Goal: Information Seeking & Learning: Compare options

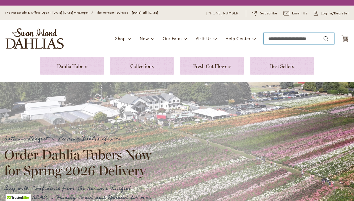
click at [268, 38] on input "Search" at bounding box center [299, 38] width 71 height 11
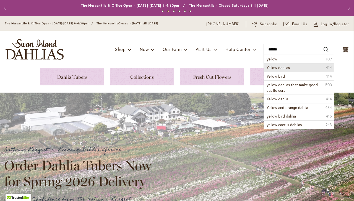
click at [267, 66] on span "Yellow dahlias" at bounding box center [278, 67] width 23 height 5
type input "**********"
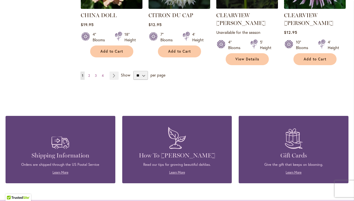
scroll to position [523, 0]
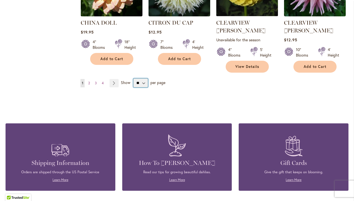
select select "**"
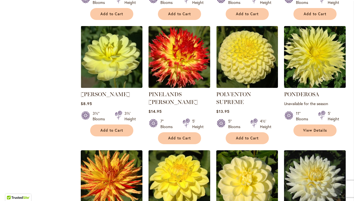
scroll to position [1423, 0]
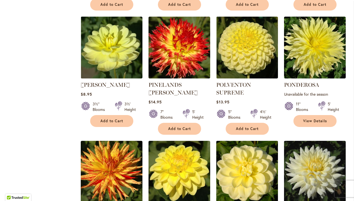
click at [246, 161] on img at bounding box center [247, 171] width 65 height 65
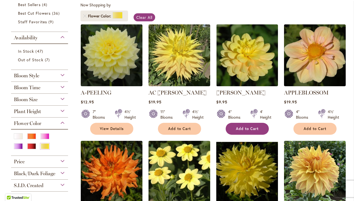
scroll to position [101, 0]
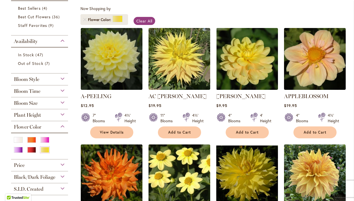
click at [235, 102] on div "AHOY MATEY Rating: 100% 2 Reviews $9.95 4" Blooms 4' Height Add to Cart" at bounding box center [248, 113] width 62 height 43
click at [237, 97] on link "[PERSON_NAME]" at bounding box center [241, 96] width 49 height 7
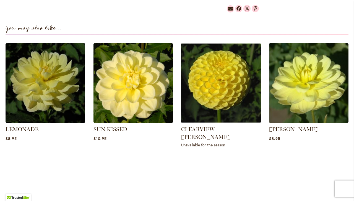
scroll to position [374, 0]
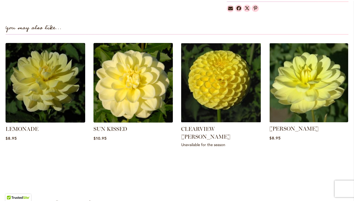
click at [299, 125] on div "[PERSON_NAME] $8.95" at bounding box center [309, 97] width 80 height 108
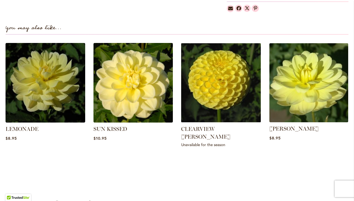
click at [300, 115] on img at bounding box center [308, 82] width 83 height 83
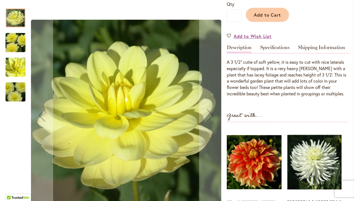
scroll to position [128, 0]
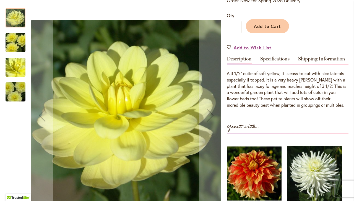
click at [15, 68] on img "PEGGY JEAN" at bounding box center [16, 67] width 40 height 30
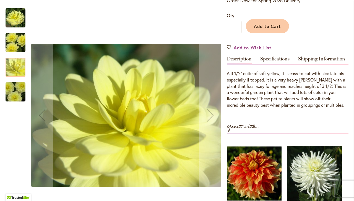
click at [17, 16] on img "PEGGY JEAN" at bounding box center [16, 18] width 20 height 20
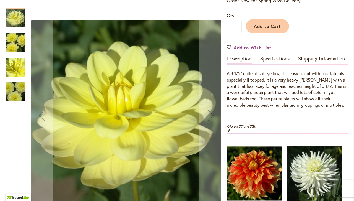
click at [19, 93] on img "PEGGY JEAN" at bounding box center [16, 92] width 40 height 30
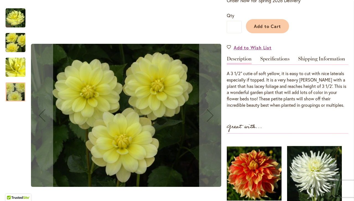
click at [12, 45] on img "PEGGY JEAN" at bounding box center [16, 43] width 40 height 30
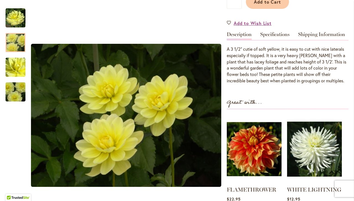
scroll to position [153, 0]
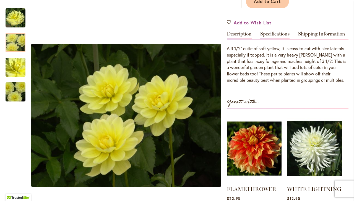
click at [271, 35] on link "Specifications" at bounding box center [275, 35] width 29 height 8
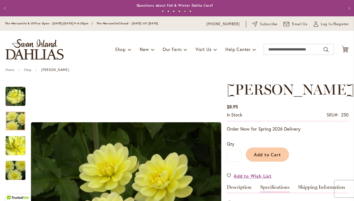
scroll to position [0, 0]
click at [265, 48] on input "Search" at bounding box center [299, 49] width 71 height 11
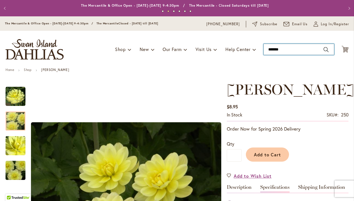
type input "********"
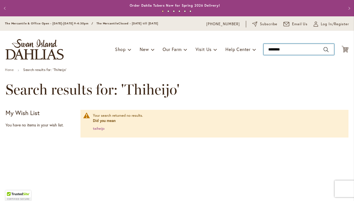
click at [264, 51] on input "********" at bounding box center [299, 49] width 71 height 11
drag, startPoint x: 296, startPoint y: 49, endPoint x: 256, endPoint y: 53, distance: 39.8
click at [256, 53] on div "Toggle Nav Shop Dahlia Tubers Collections Fresh Cut Dahlias Gardening Supplies …" at bounding box center [177, 49] width 354 height 37
type input "*"
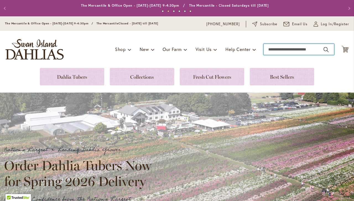
click at [264, 51] on input "Search" at bounding box center [299, 49] width 71 height 11
type input "*"
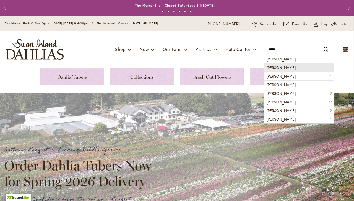
click at [276, 67] on span "michelle lauren" at bounding box center [281, 67] width 29 height 5
type input "**********"
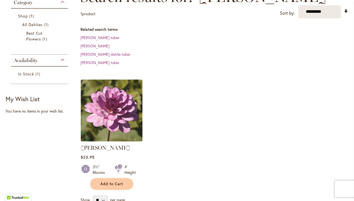
scroll to position [94, 0]
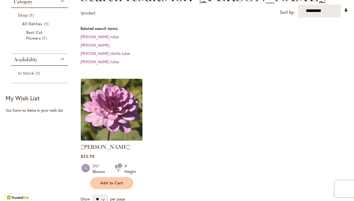
click at [109, 134] on img at bounding box center [111, 109] width 65 height 65
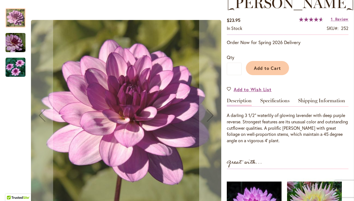
scroll to position [87, 0]
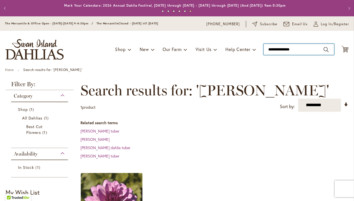
drag, startPoint x: 297, startPoint y: 48, endPoint x: 178, endPoint y: 75, distance: 121.9
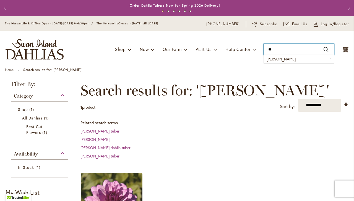
type input "*"
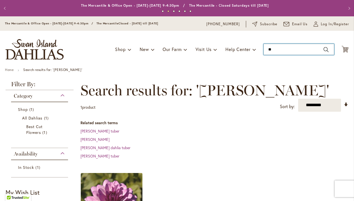
type input "*"
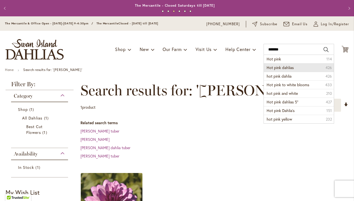
click at [273, 68] on span "Hot pink dahlias" at bounding box center [280, 67] width 27 height 5
type input "**********"
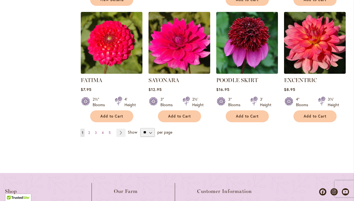
scroll to position [539, 0]
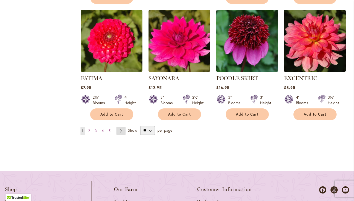
click at [122, 133] on link "Page Next" at bounding box center [121, 131] width 9 height 8
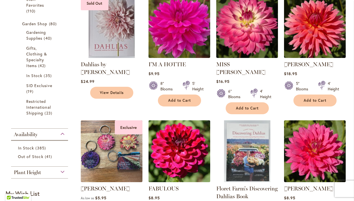
scroll to position [204, 0]
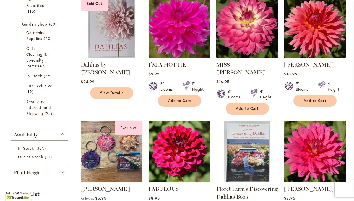
click at [303, 159] on img at bounding box center [315, 151] width 65 height 65
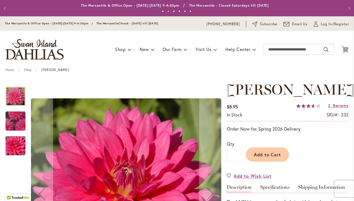
click at [14, 124] on img "JENNA" at bounding box center [15, 121] width 38 height 38
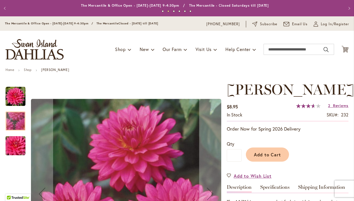
click at [13, 142] on img "JENNA" at bounding box center [16, 145] width 40 height 27
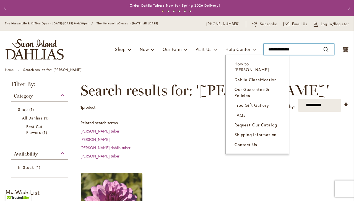
drag, startPoint x: 295, startPoint y: 49, endPoint x: 207, endPoint y: 54, distance: 88.4
click at [207, 54] on div "Toggle Nav Shop Dahlia Tubers Collections Fresh Cut Dahlias Gardening Supplies …" at bounding box center [177, 49] width 354 height 37
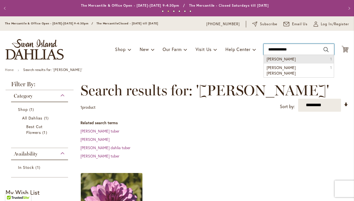
drag, startPoint x: 208, startPoint y: 81, endPoint x: 288, endPoint y: 49, distance: 86.5
click at [288, 49] on div "Toggle Nav Shop Dahlia Tubers Collections Fresh Cut Dahlias Gardening Supplies …" at bounding box center [177, 49] width 354 height 37
type input "*"
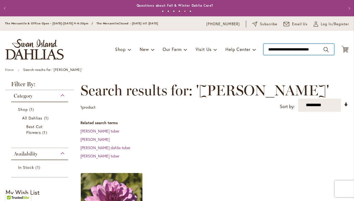
type input "**********"
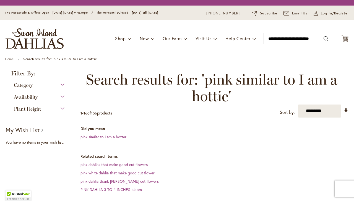
click at [321, 37] on form "**********" at bounding box center [299, 38] width 71 height 11
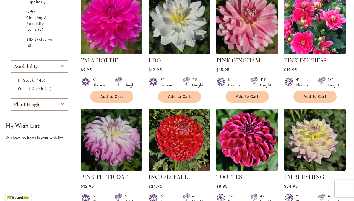
scroll to position [225, 0]
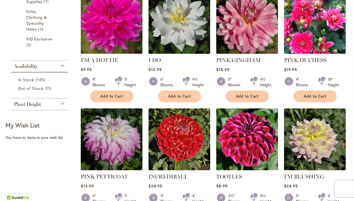
click at [313, 45] on img at bounding box center [315, 22] width 65 height 65
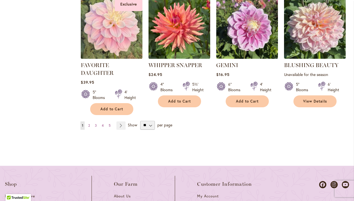
scroll to position [566, 0]
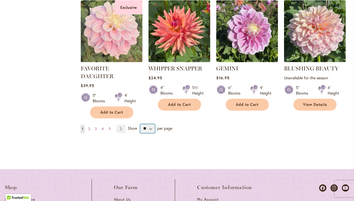
select select "**"
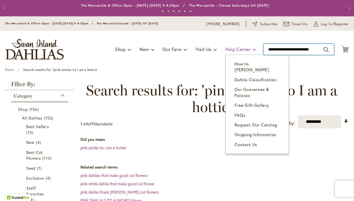
drag, startPoint x: 316, startPoint y: 50, endPoint x: 247, endPoint y: 52, distance: 68.4
click at [247, 52] on div "Toggle Nav Shop Dahlia Tubers Collections Fresh Cut Dahlias Gardening Supplies …" at bounding box center [177, 49] width 354 height 37
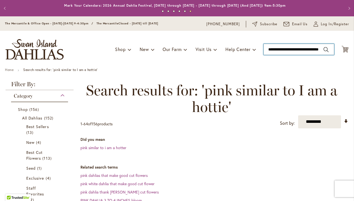
type input "**********"
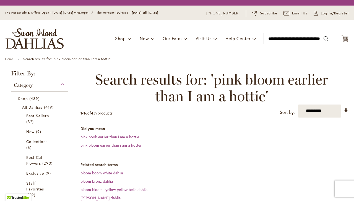
click at [323, 39] on div "Toggle Nav Shop Dahlia Tubers Collections Fresh Cut Dahlias Gardening Supplies …" at bounding box center [177, 38] width 354 height 37
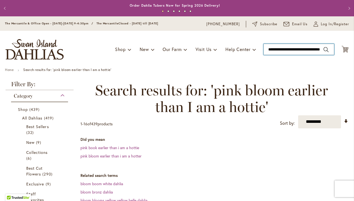
click at [322, 50] on input "**********" at bounding box center [299, 49] width 71 height 11
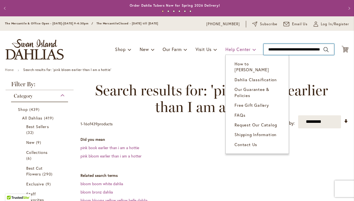
drag, startPoint x: 319, startPoint y: 50, endPoint x: 244, endPoint y: 49, distance: 74.2
click at [244, 49] on div "Toggle Nav Shop Dahlia Tubers Collections Fresh Cut Dahlias Gardening Supplies …" at bounding box center [177, 49] width 354 height 37
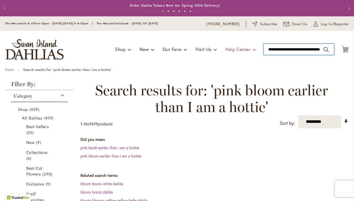
type input "********"
drag, startPoint x: 280, startPoint y: 50, endPoint x: 241, endPoint y: 50, distance: 38.5
click at [241, 50] on div "Toggle Nav Shop Dahlia Tubers Collections Fresh Cut Dahlias Gardening Supplies …" at bounding box center [177, 49] width 354 height 37
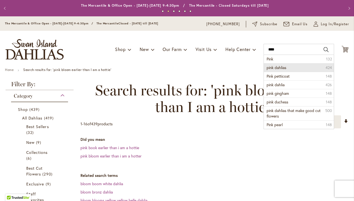
click at [305, 69] on li "pink dahlias 424" at bounding box center [299, 67] width 70 height 9
type input "**********"
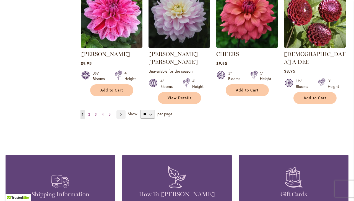
scroll to position [500, 0]
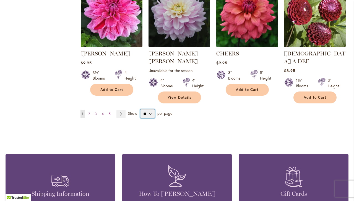
select select "**"
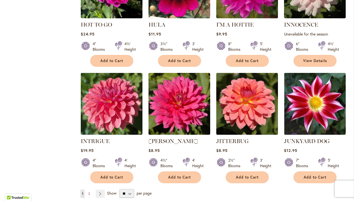
scroll to position [1847, 0]
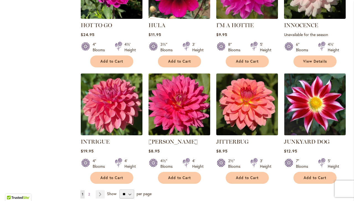
click at [169, 72] on img at bounding box center [179, 104] width 65 height 65
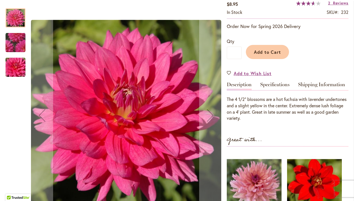
scroll to position [100, 0]
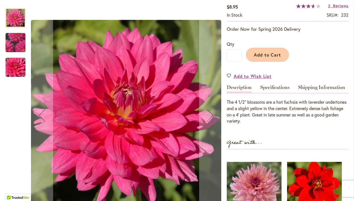
click at [14, 41] on img "JENNA" at bounding box center [15, 43] width 38 height 38
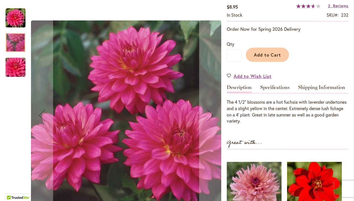
click at [16, 68] on img "JENNA" at bounding box center [16, 67] width 40 height 27
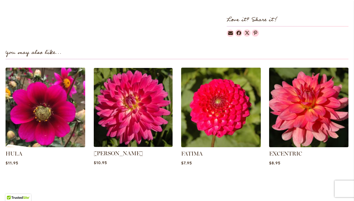
scroll to position [351, 0]
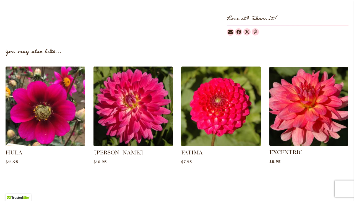
click at [300, 119] on img at bounding box center [308, 106] width 83 height 83
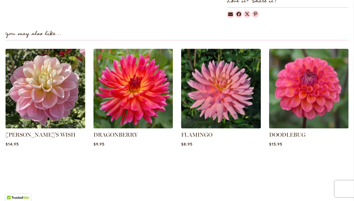
scroll to position [370, 0]
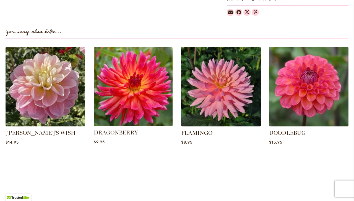
click at [153, 118] on img at bounding box center [133, 86] width 83 height 83
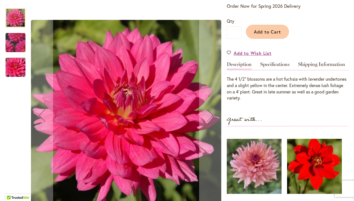
scroll to position [124, 0]
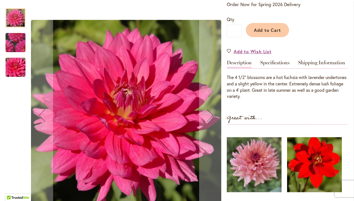
click at [12, 67] on img "JENNA" at bounding box center [16, 67] width 40 height 27
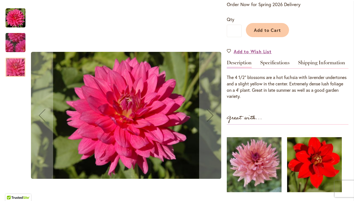
click at [18, 43] on img "JENNA" at bounding box center [15, 43] width 38 height 38
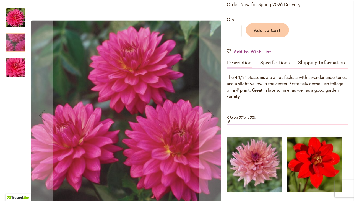
click at [16, 20] on img "JENNA" at bounding box center [16, 18] width 20 height 20
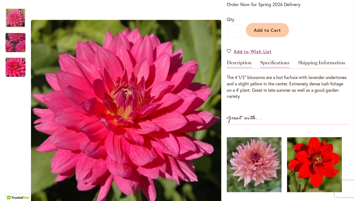
click at [275, 67] on link "Specifications" at bounding box center [275, 64] width 29 height 8
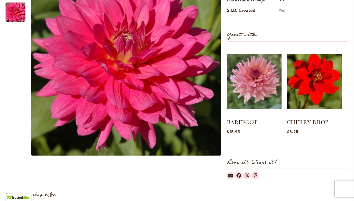
scroll to position [293, 0]
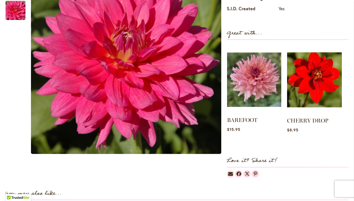
click at [262, 84] on img at bounding box center [254, 80] width 54 height 68
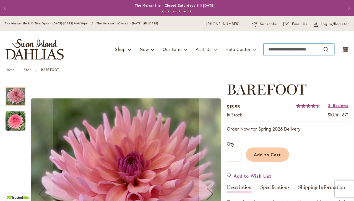
click at [267, 53] on input "Search" at bounding box center [299, 49] width 71 height 11
click at [271, 51] on input "Search" at bounding box center [299, 49] width 71 height 11
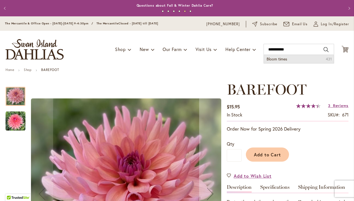
click at [277, 58] on span "Bloom times" at bounding box center [277, 58] width 20 height 5
type input "**********"
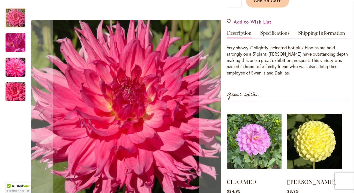
scroll to position [169, 0]
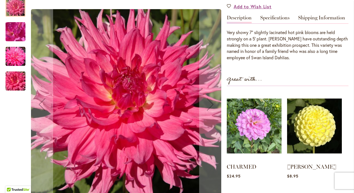
click at [18, 43] on img "HELEN RICHMOND" at bounding box center [16, 32] width 40 height 30
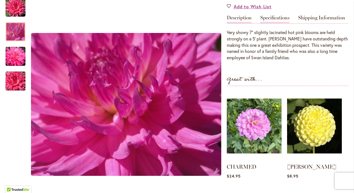
click at [279, 23] on link "Specifications" at bounding box center [275, 19] width 29 height 8
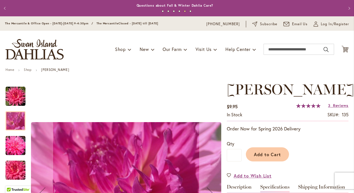
scroll to position [0, 0]
click at [16, 117] on div at bounding box center [16, 120] width 20 height 19
click at [15, 148] on img "HELEN RICHMOND" at bounding box center [16, 145] width 20 height 20
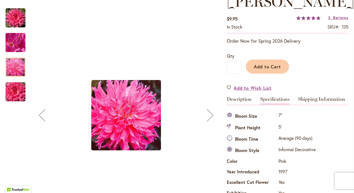
scroll to position [101, 0]
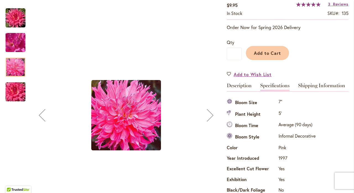
click at [17, 92] on img "HELEN RICHMOND" at bounding box center [16, 92] width 40 height 27
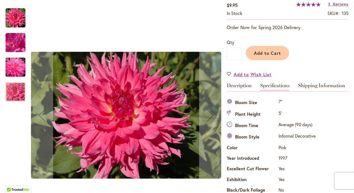
click at [15, 42] on img "HELEN RICHMOND" at bounding box center [16, 43] width 40 height 30
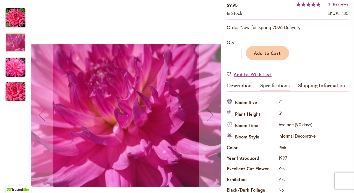
click at [17, 11] on img "HELEN RICHMOND" at bounding box center [16, 18] width 20 height 20
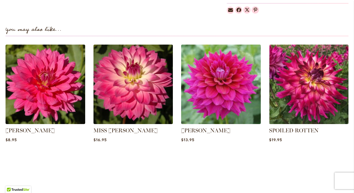
scroll to position [457, 0]
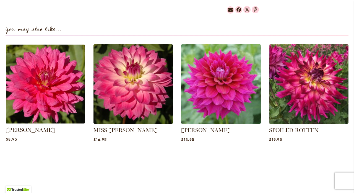
click at [59, 96] on img at bounding box center [45, 84] width 83 height 83
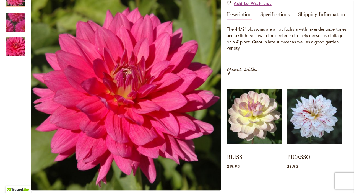
scroll to position [170, 0]
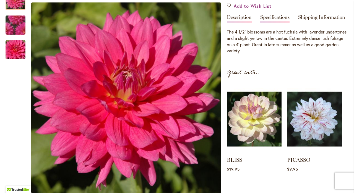
click at [278, 17] on link "Specifications" at bounding box center [275, 19] width 29 height 8
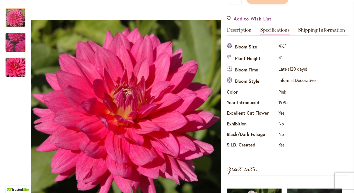
scroll to position [155, 0]
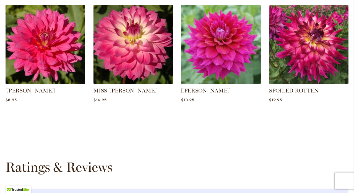
scroll to position [415, 0]
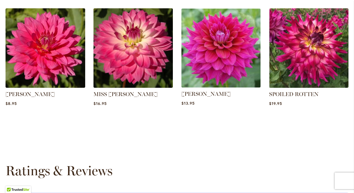
click at [226, 84] on img at bounding box center [221, 47] width 83 height 83
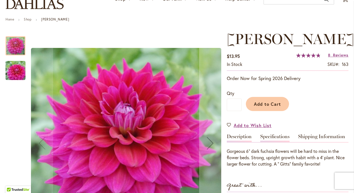
click at [272, 139] on link "Specifications" at bounding box center [275, 138] width 29 height 8
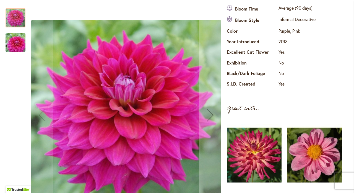
scroll to position [219, 0]
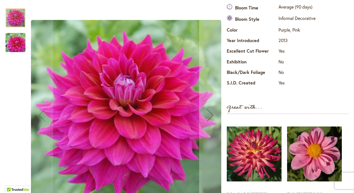
click at [13, 40] on img "CHLOE JANAE" at bounding box center [16, 42] width 40 height 27
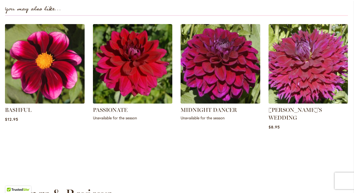
scroll to position [23, 1]
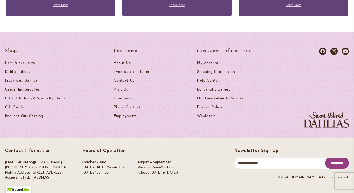
scroll to position [946, 0]
